Goal: Find specific page/section: Find specific page/section

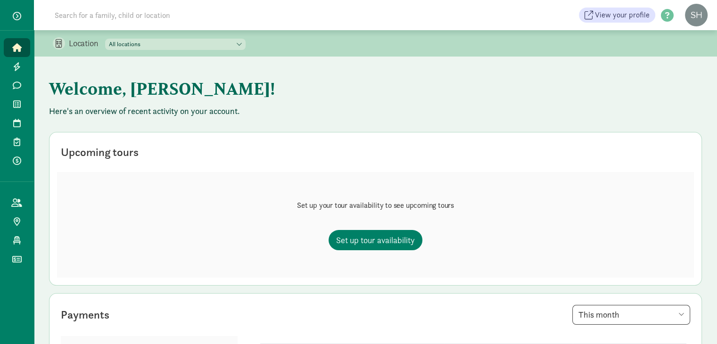
click at [169, 16] on input at bounding box center [181, 15] width 265 height 19
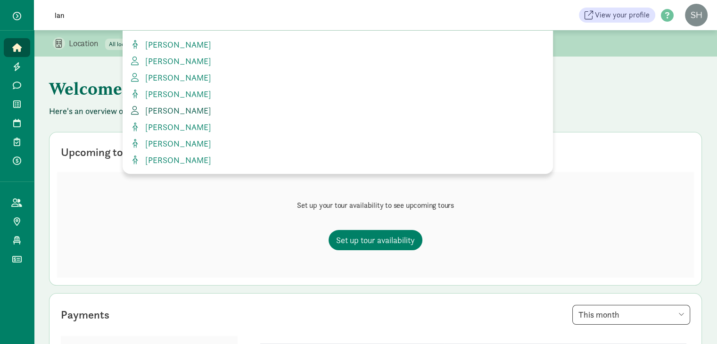
type input "lan"
click at [173, 110] on link "Lan Le" at bounding box center [337, 110] width 415 height 13
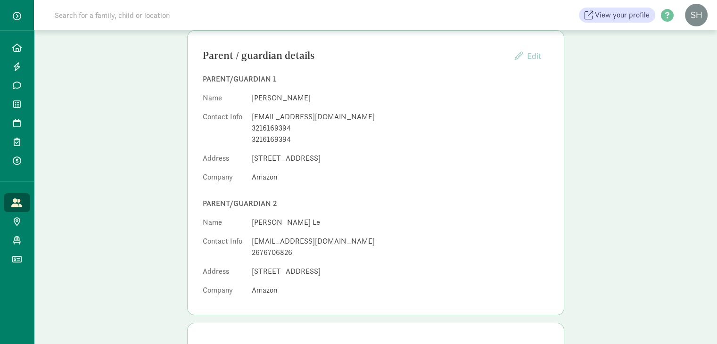
scroll to position [93, 0]
drag, startPoint x: 332, startPoint y: 117, endPoint x: 250, endPoint y: 116, distance: 81.6
click at [250, 116] on dl "Name [PERSON_NAME] Contact Info [EMAIL_ADDRESS][DOMAIN_NAME] 3216169394 3216169…" at bounding box center [376, 141] width 346 height 94
copy div "[EMAIL_ADDRESS][DOMAIN_NAME]"
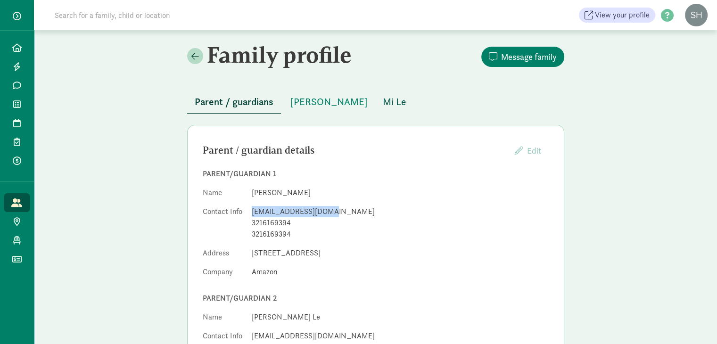
click at [383, 99] on span "Mi Le" at bounding box center [394, 101] width 23 height 15
